Goal: Transaction & Acquisition: Purchase product/service

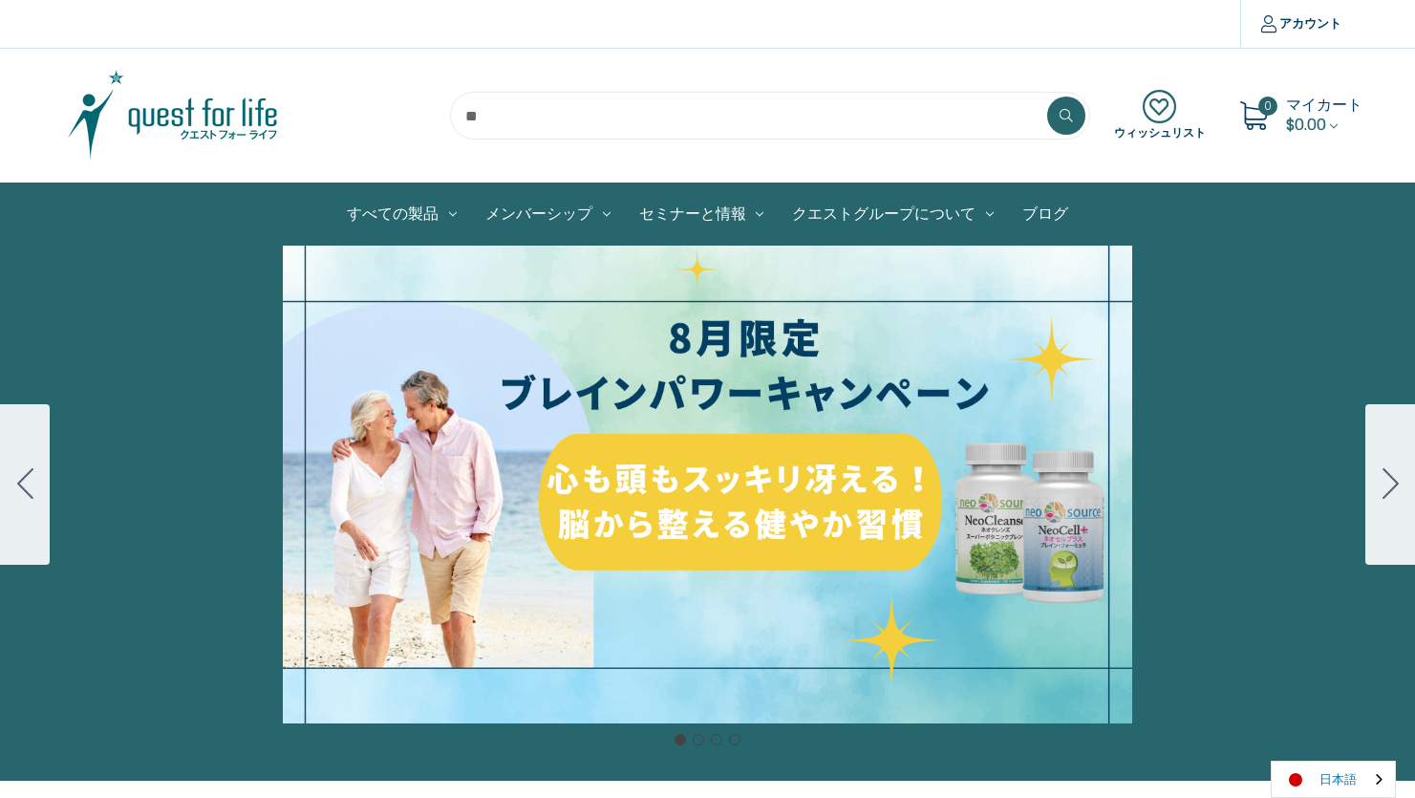
click at [1341, 784] on link "日本語" at bounding box center [1333, 779] width 123 height 35
click at [1327, 742] on link "English" at bounding box center [1324, 742] width 105 height 35
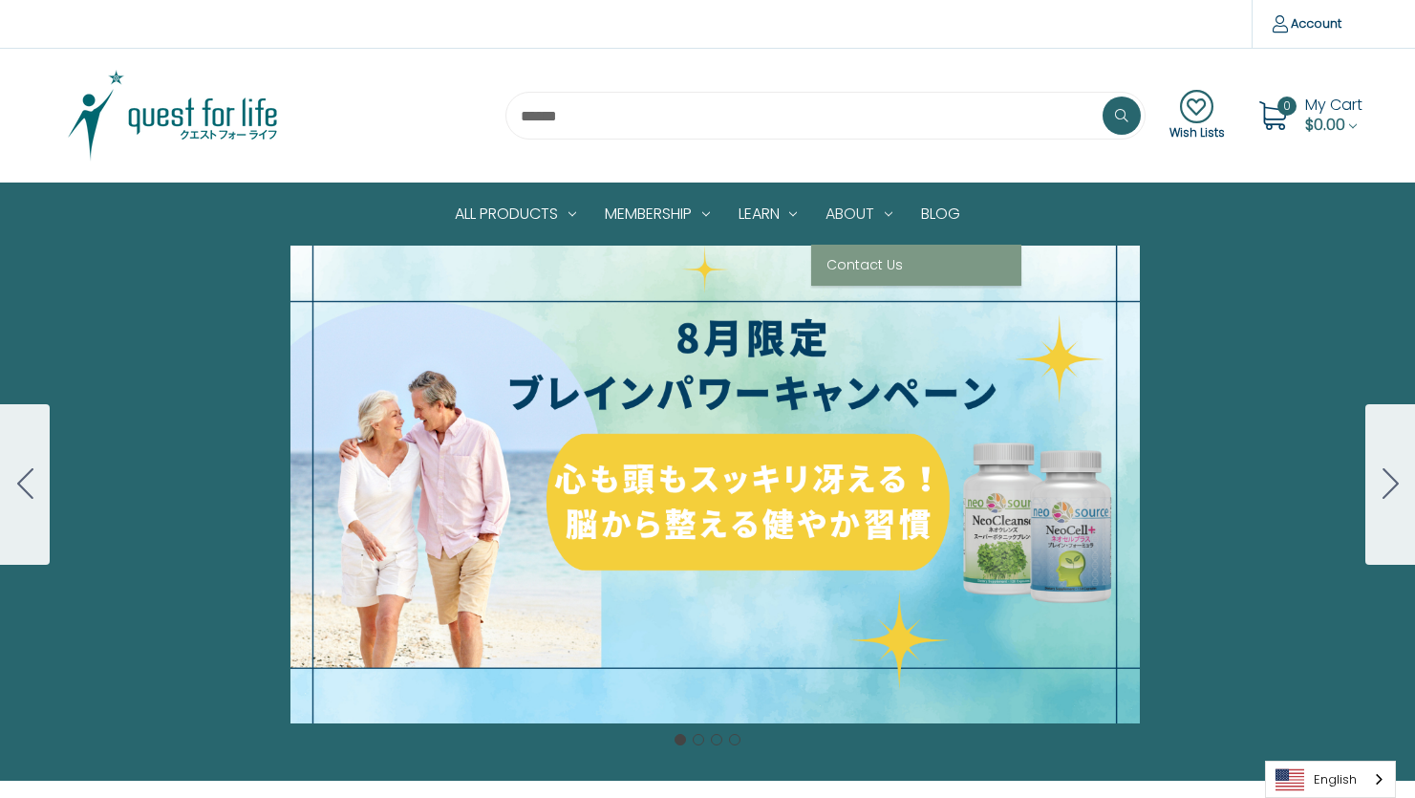
click at [857, 210] on link "About" at bounding box center [859, 213] width 96 height 61
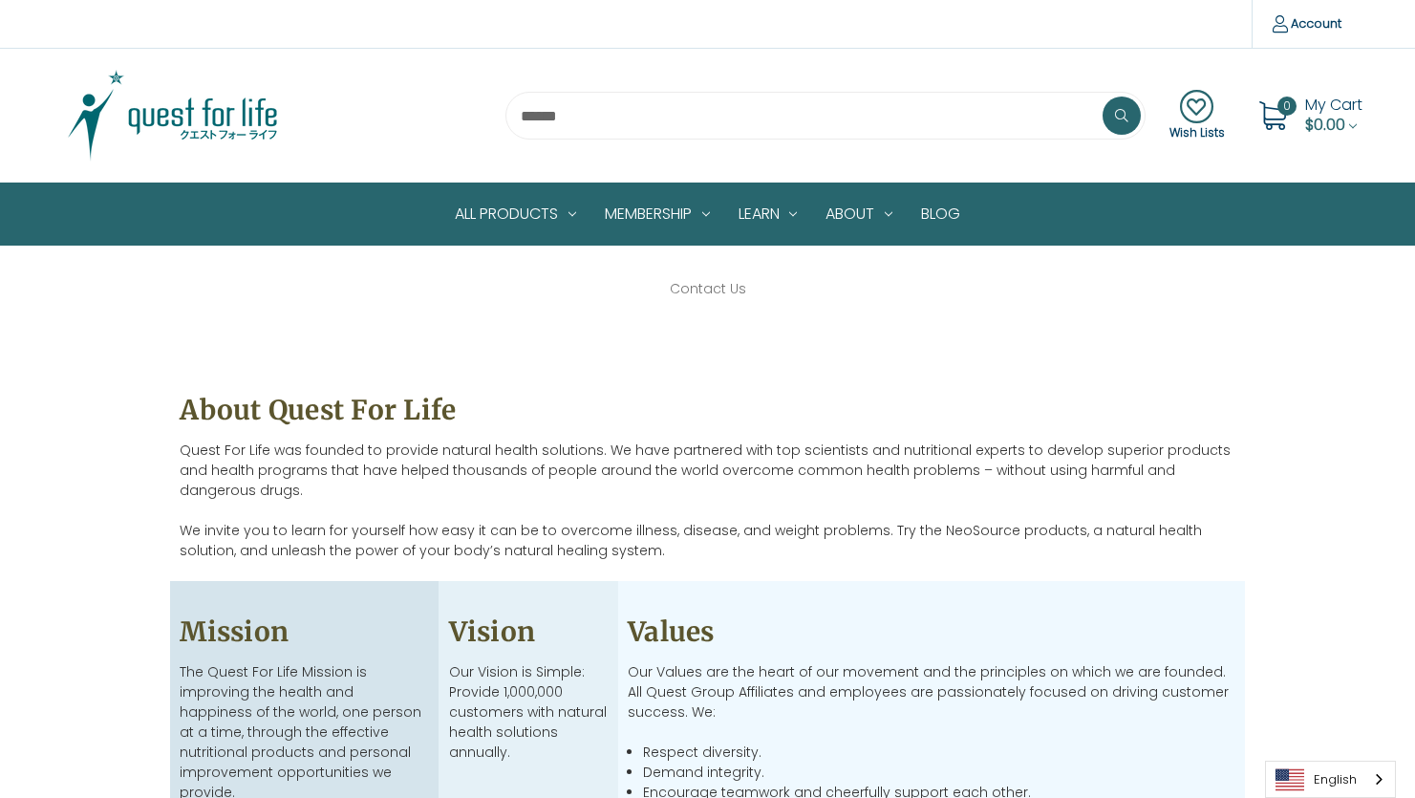
click at [199, 119] on img at bounding box center [173, 116] width 239 height 96
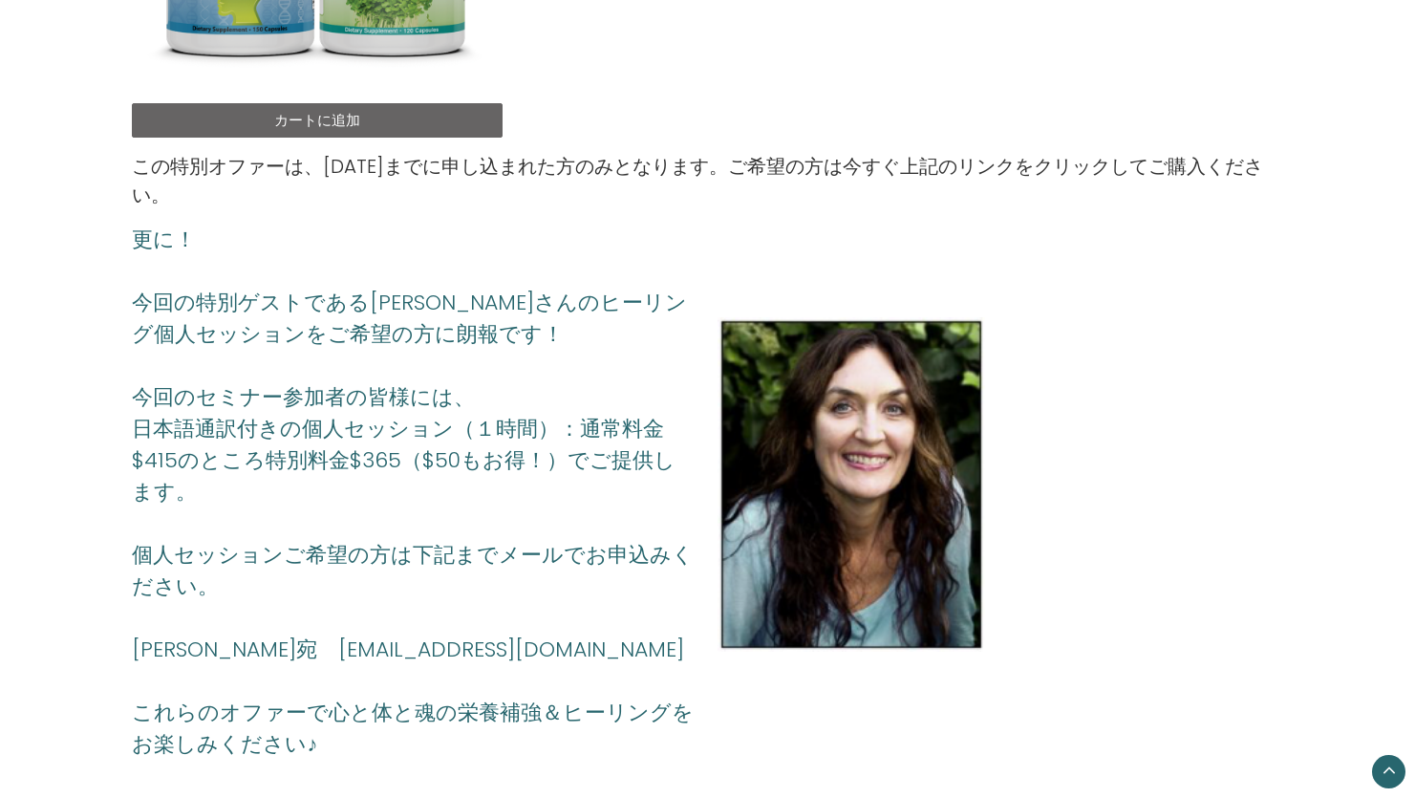
scroll to position [1911, 0]
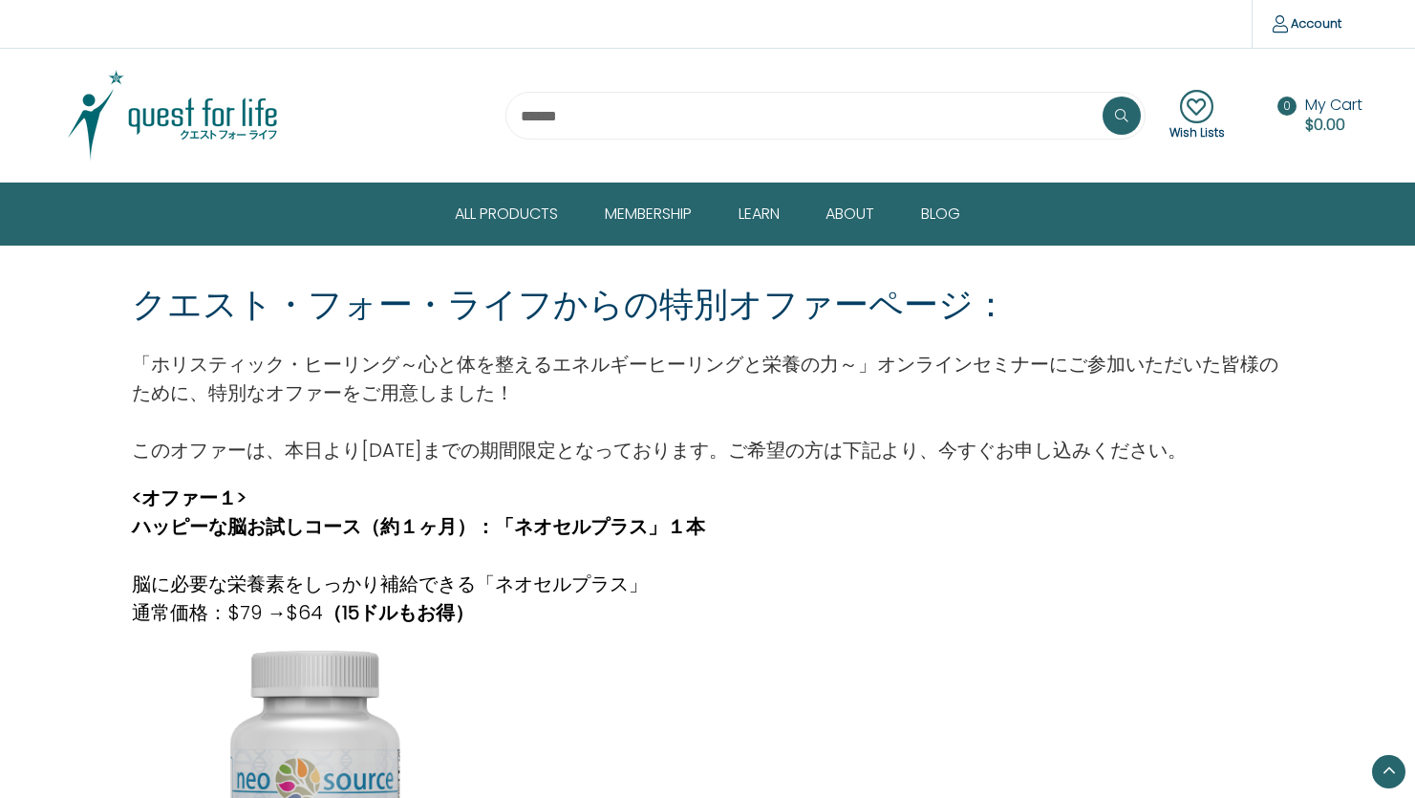
scroll to position [1911, 0]
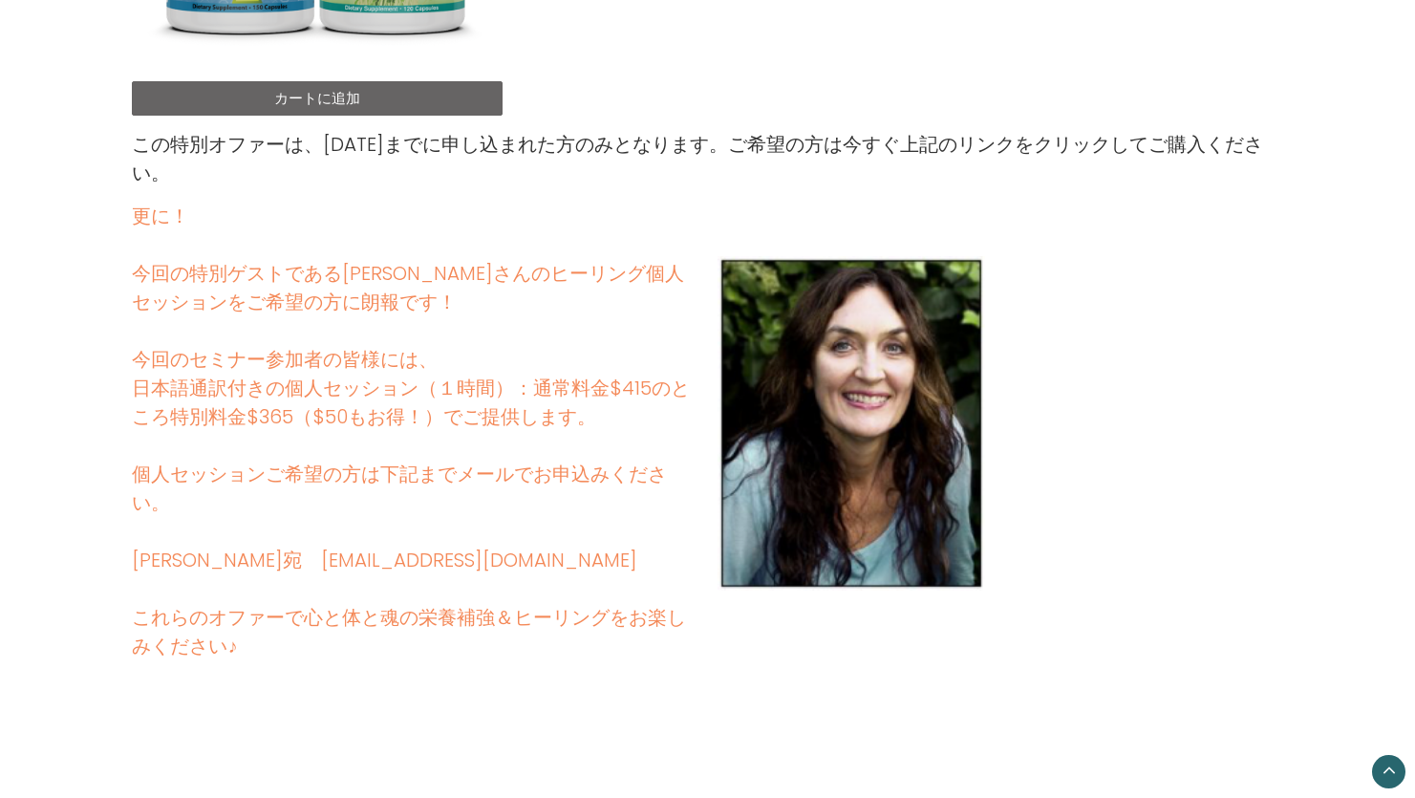
scroll to position [2038, 0]
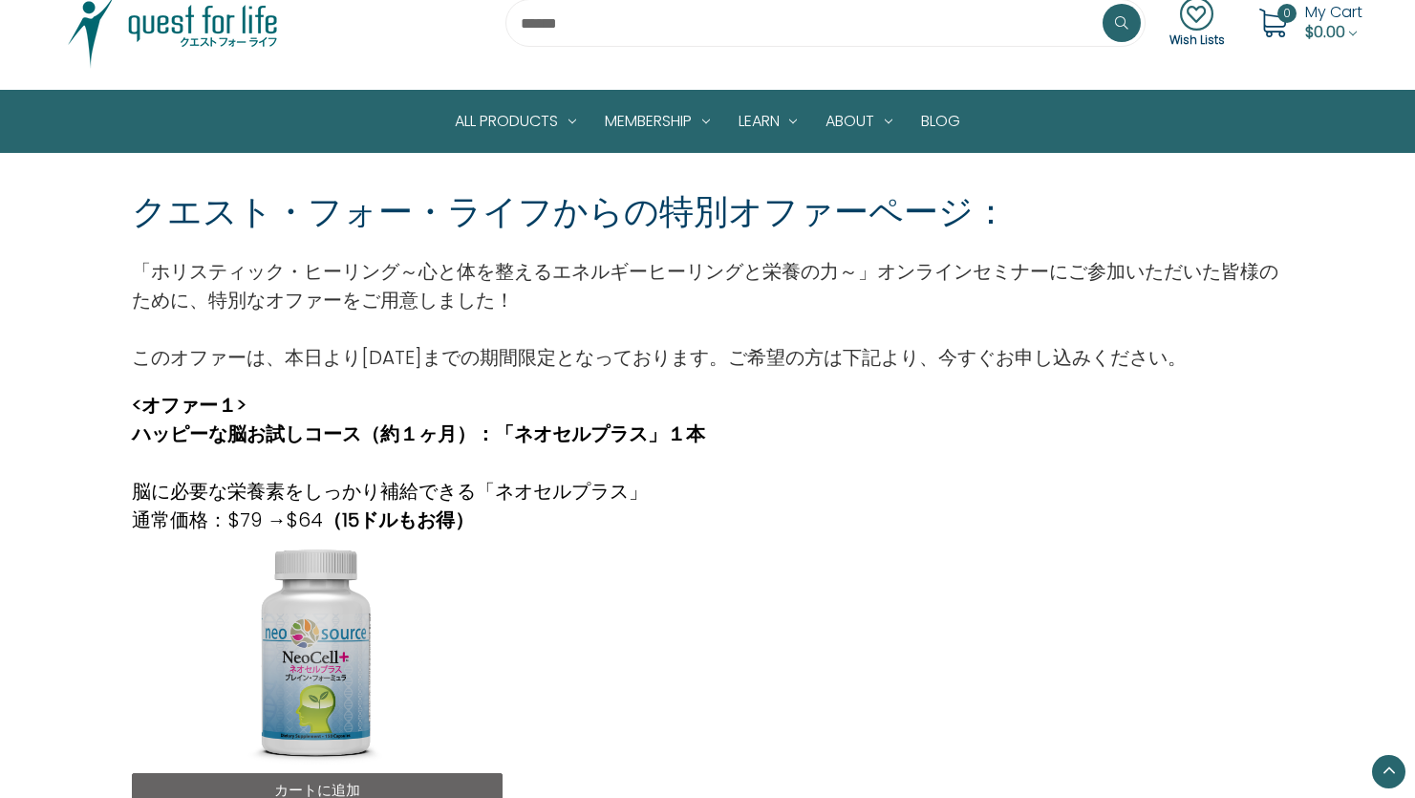
scroll to position [60, 0]
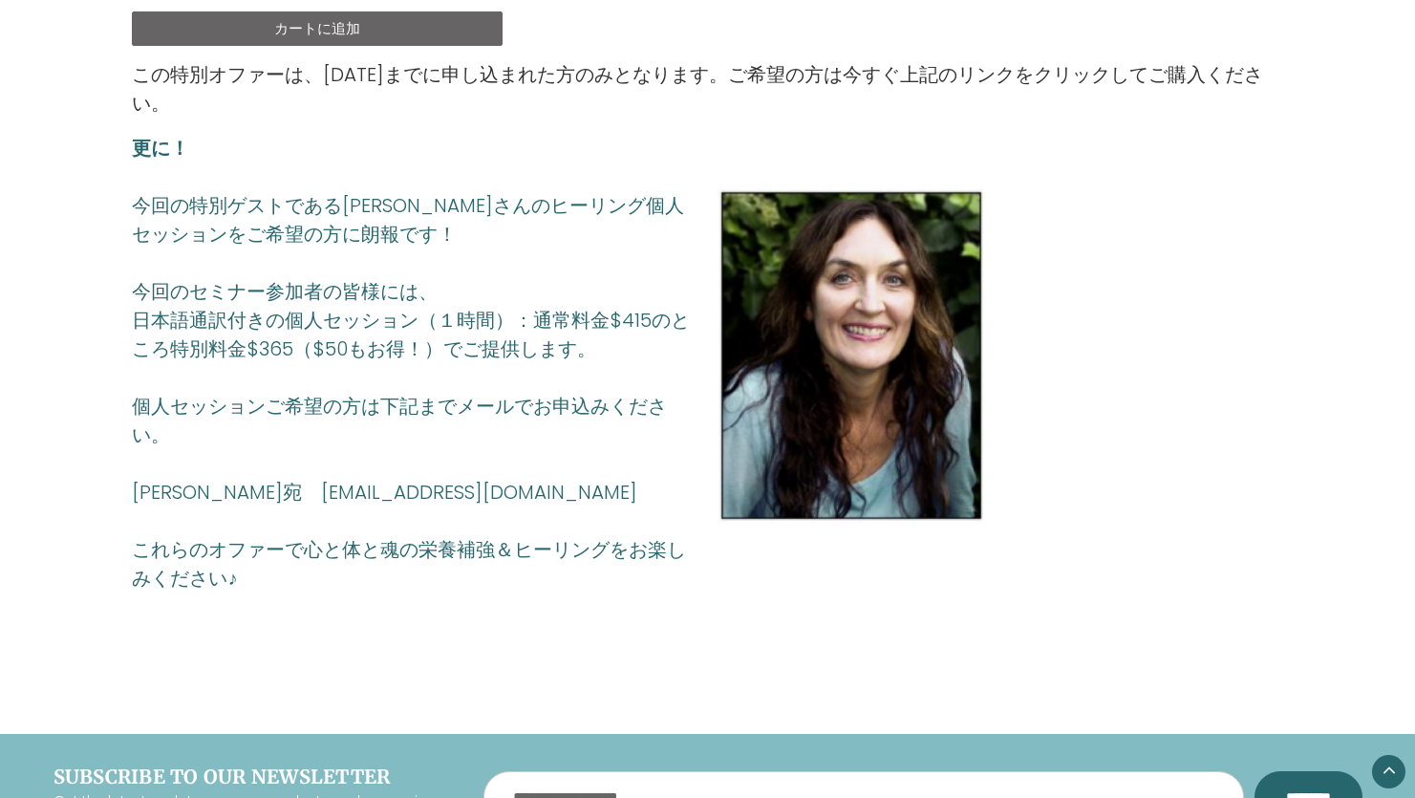
scroll to position [1847, 0]
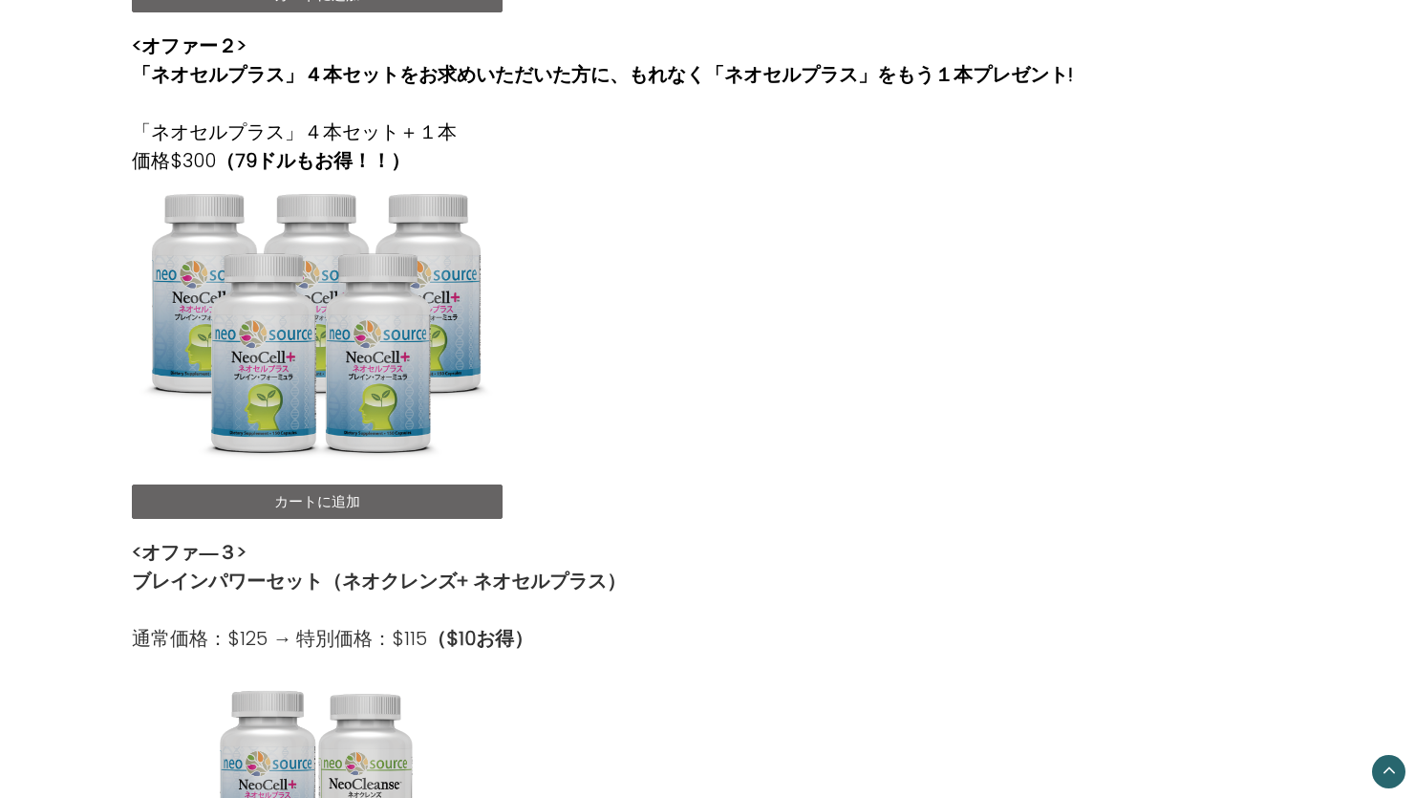
scroll to position [442, 0]
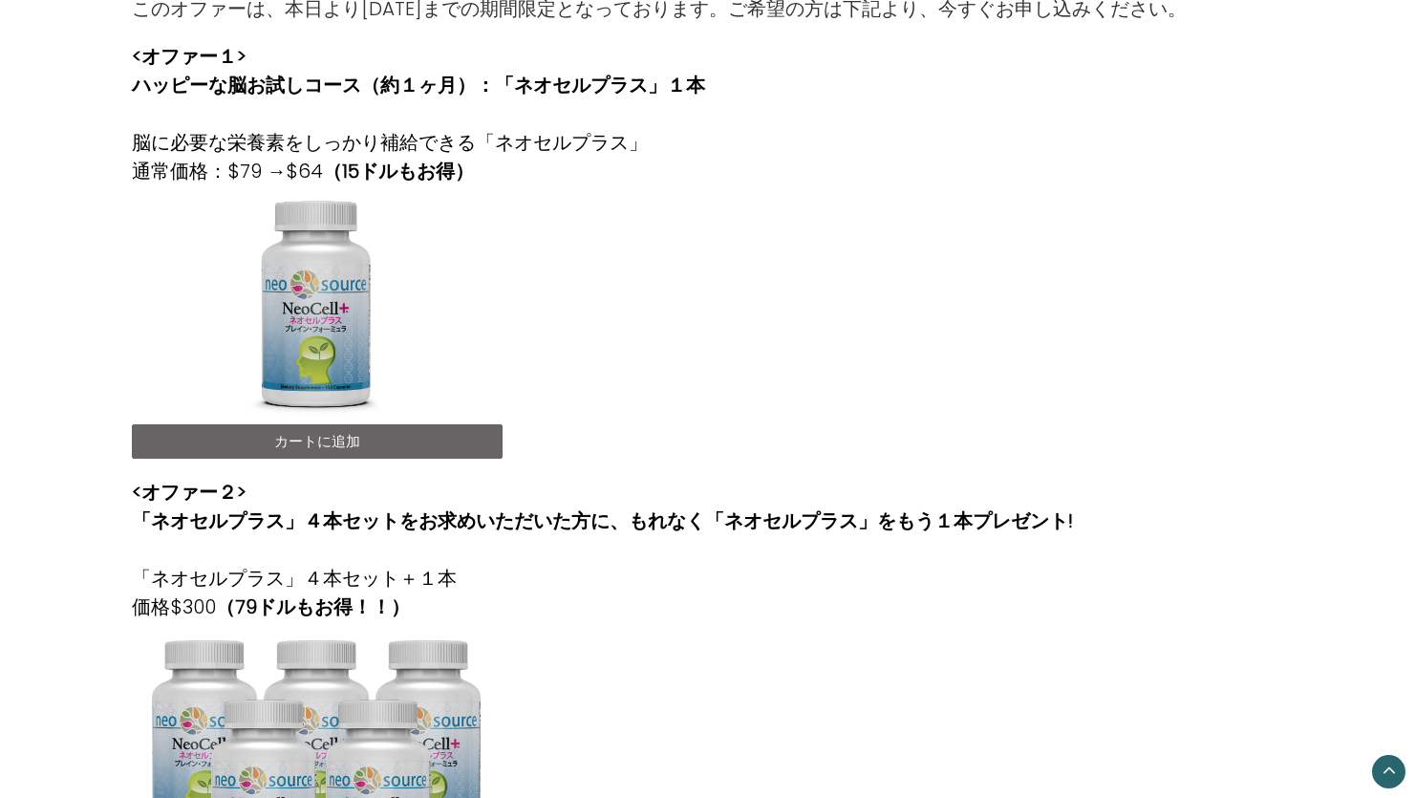
click at [271, 442] on link "カートに追加" at bounding box center [317, 441] width 370 height 34
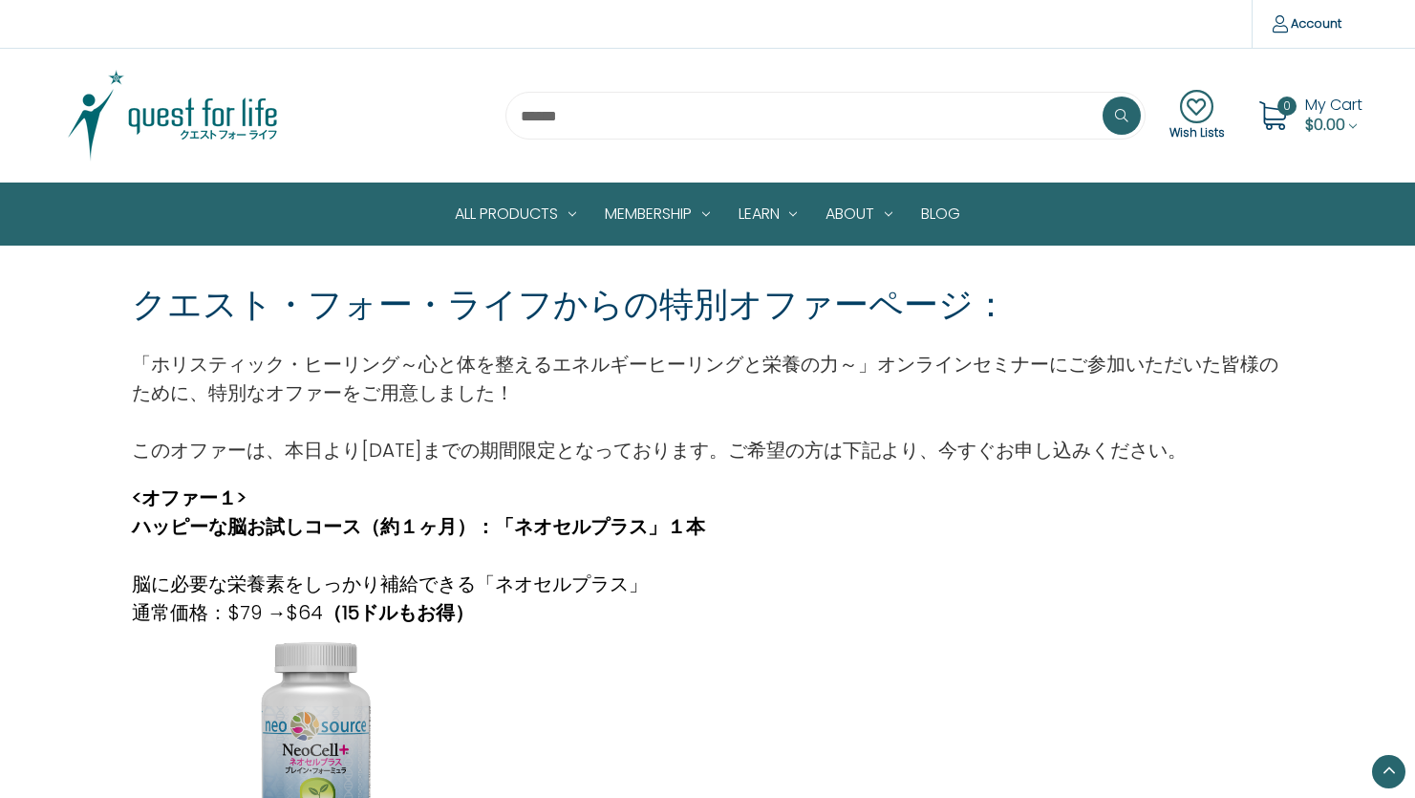
scroll to position [438, 0]
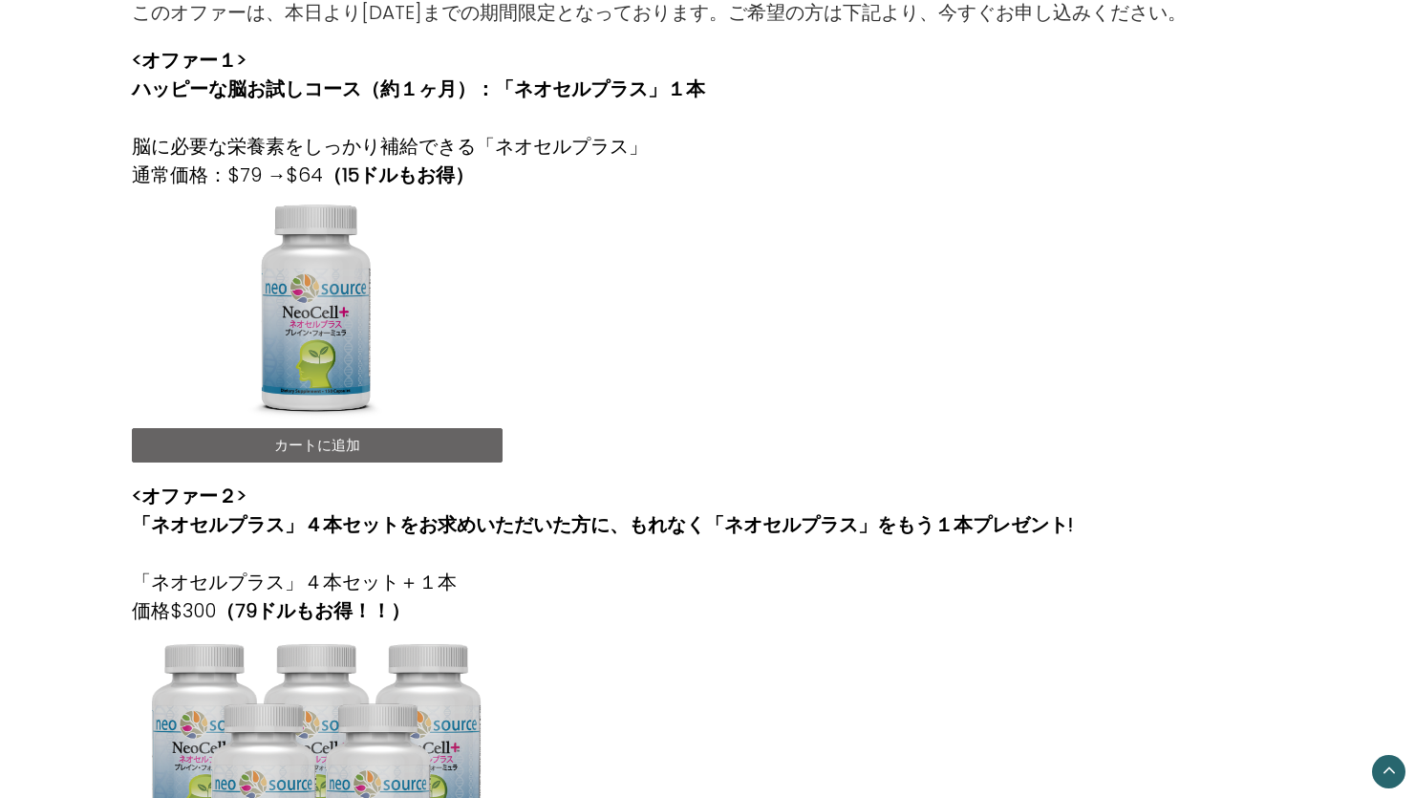
click at [300, 439] on link "カートに追加" at bounding box center [317, 445] width 370 height 34
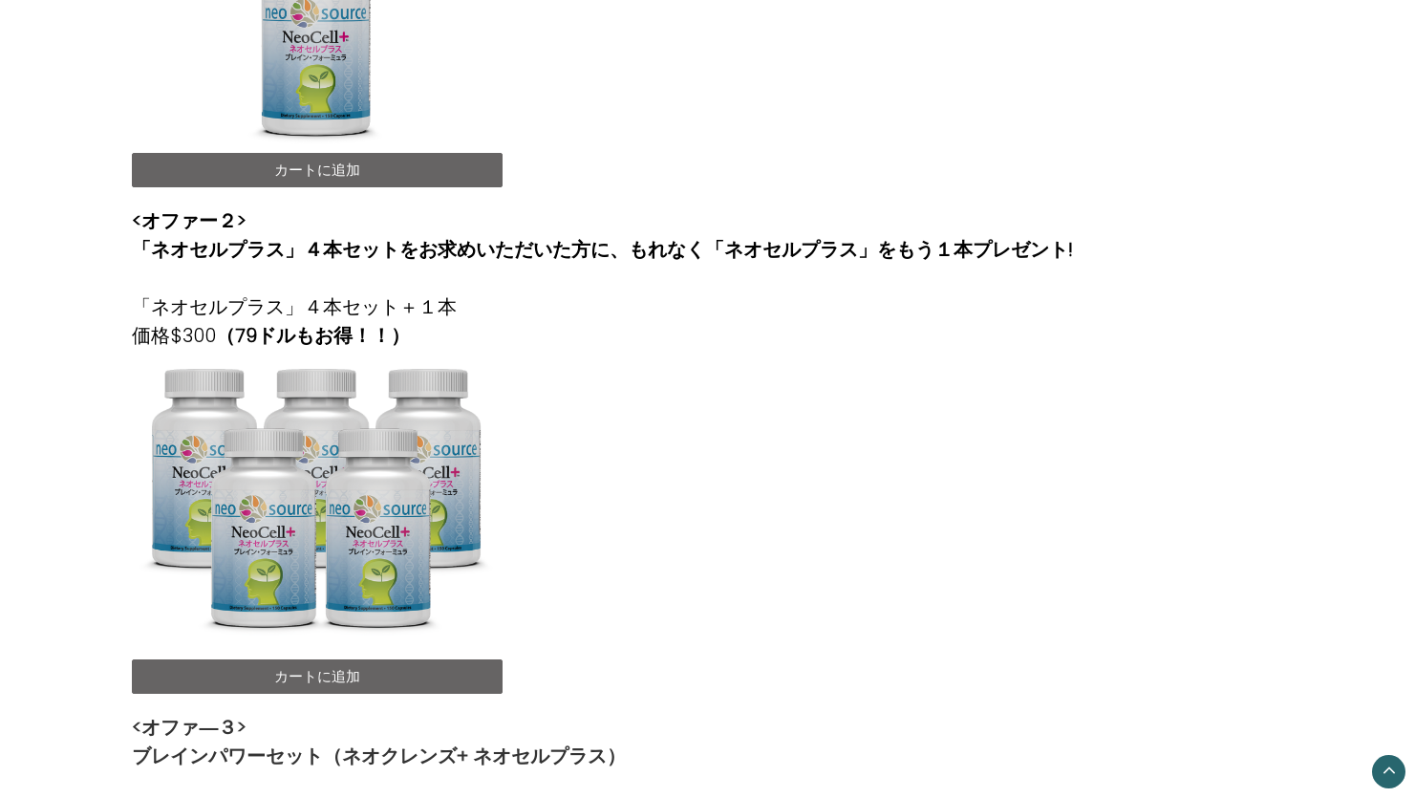
scroll to position [755, 0]
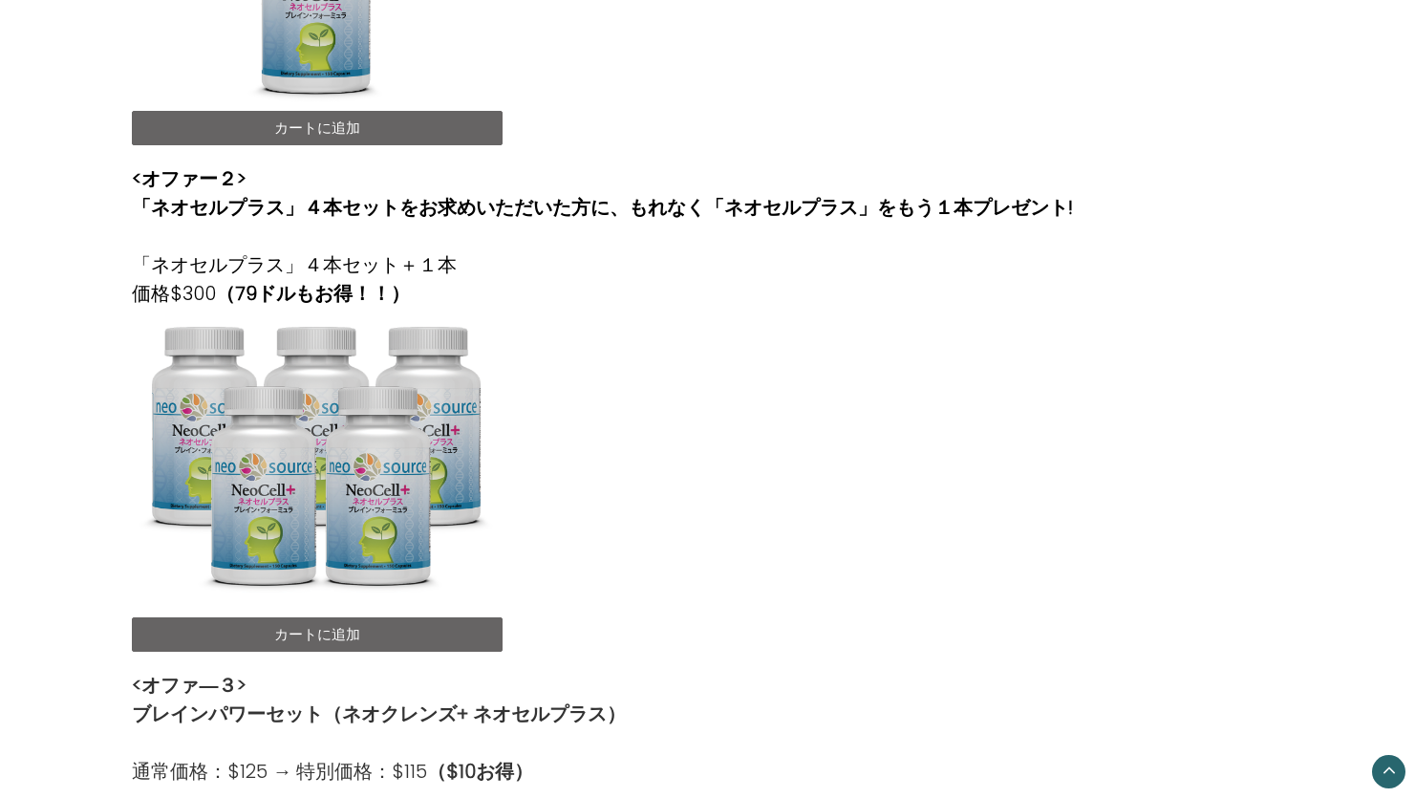
click at [317, 610] on img at bounding box center [317, 463] width 370 height 310
click at [317, 622] on link "カートに追加" at bounding box center [317, 634] width 370 height 34
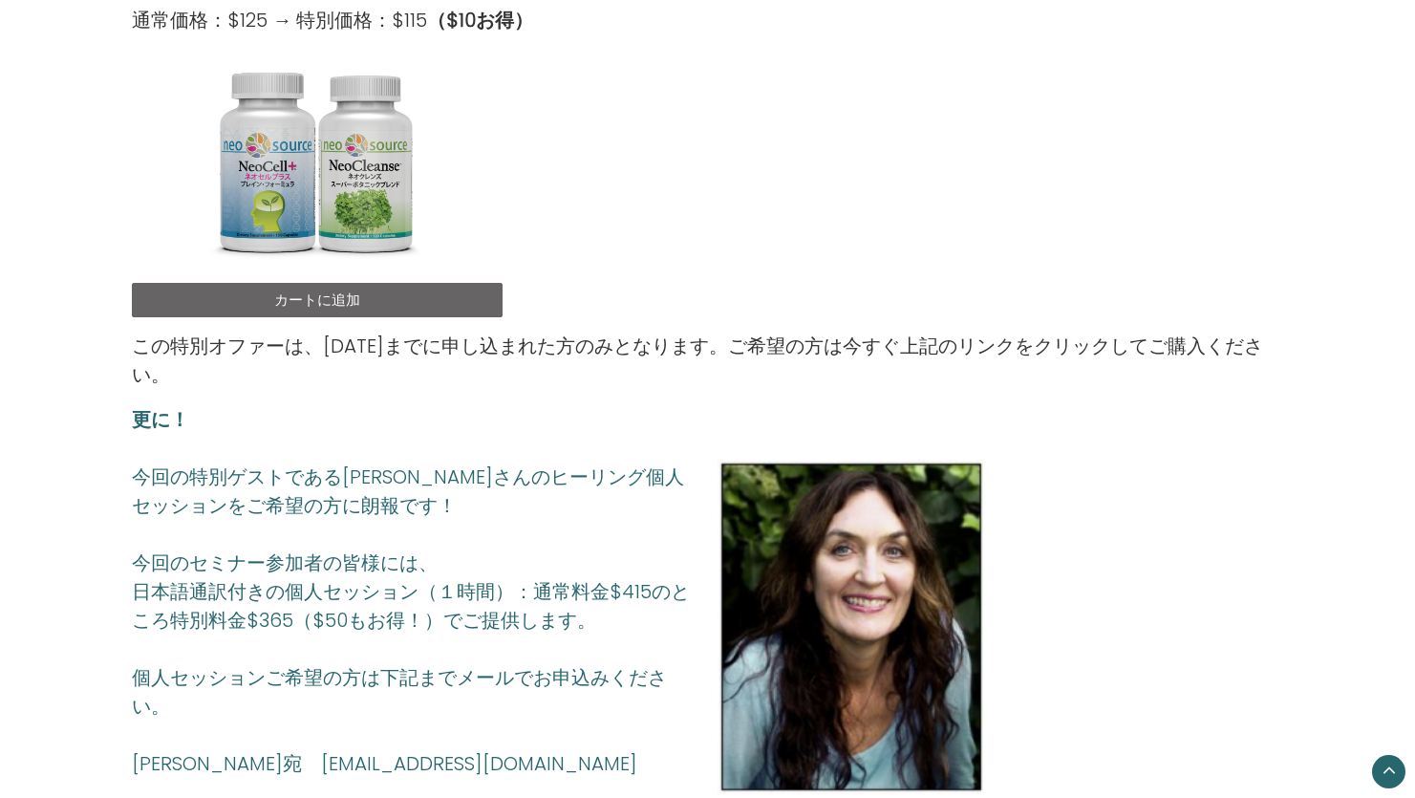
scroll to position [1520, 0]
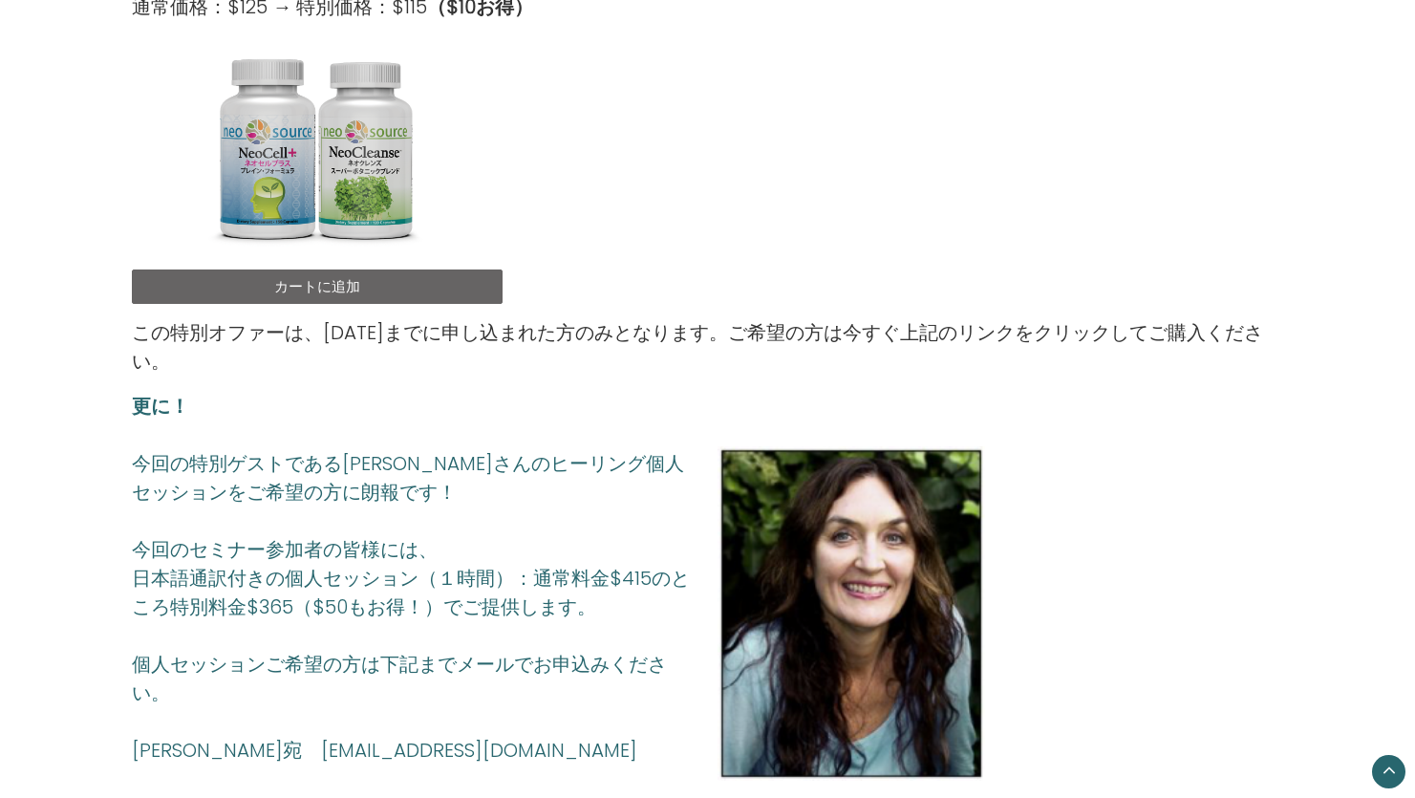
click at [296, 285] on link "カートに追加" at bounding box center [317, 286] width 370 height 34
